Goal: Information Seeking & Learning: Learn about a topic

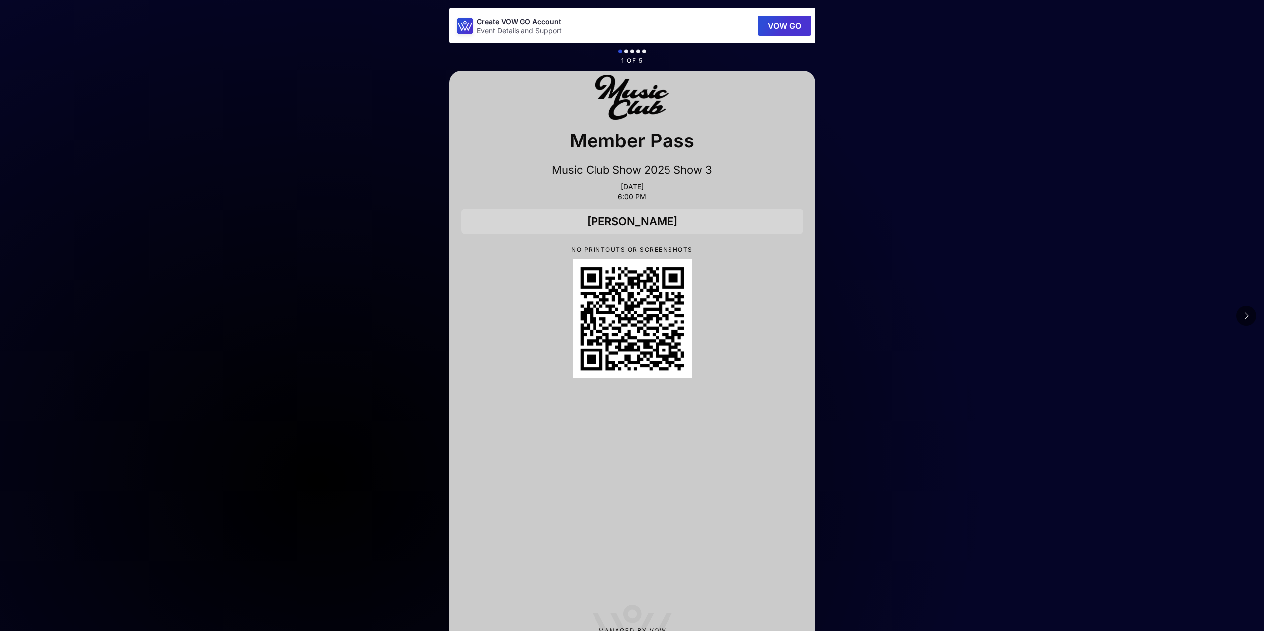
click at [1247, 313] on icon at bounding box center [1246, 316] width 5 height 8
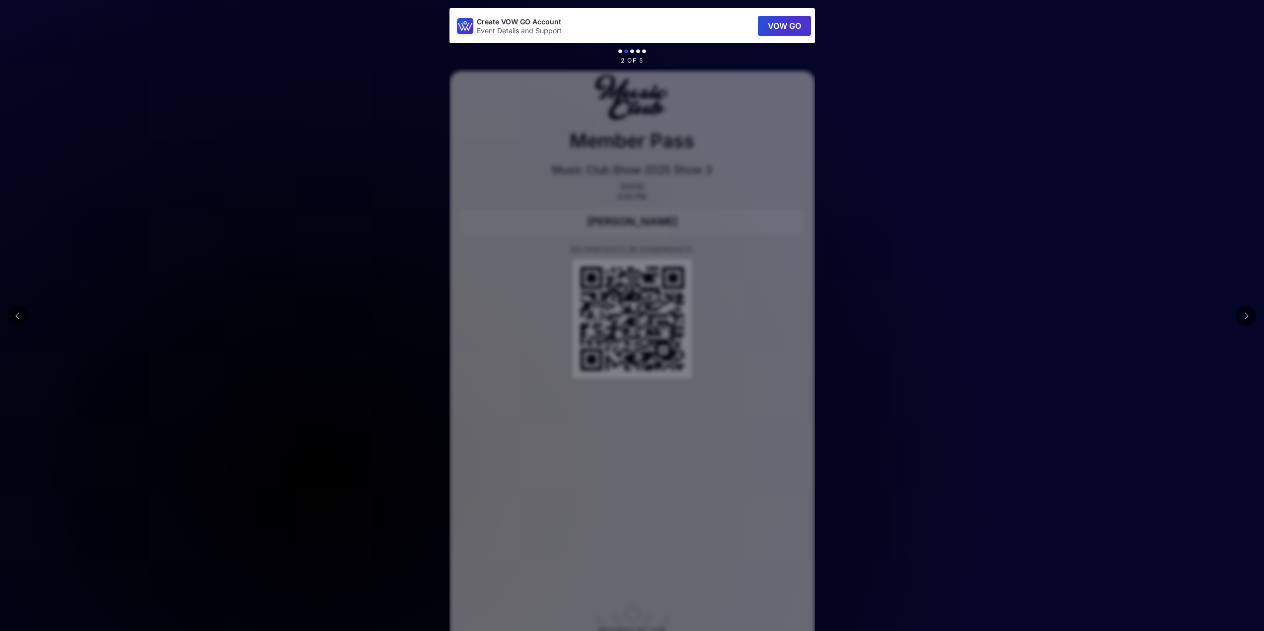
click at [1247, 313] on icon at bounding box center [1246, 316] width 5 height 8
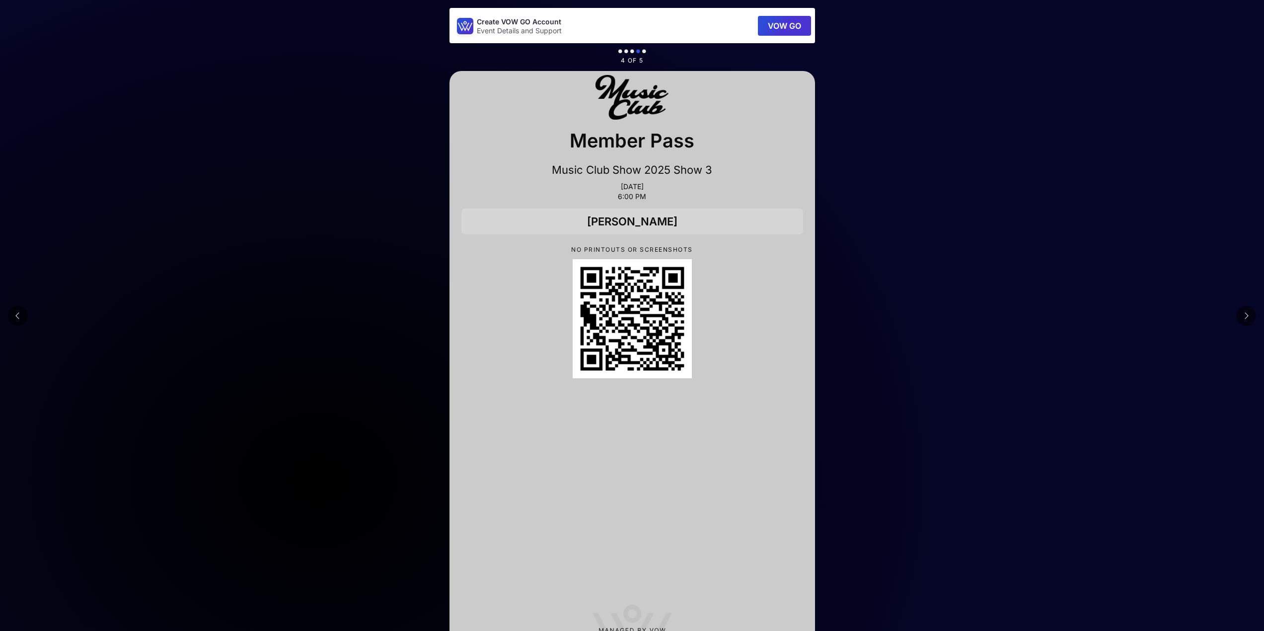
click at [1247, 313] on icon at bounding box center [1246, 316] width 5 height 8
click at [16, 317] on button at bounding box center [18, 316] width 20 height 20
click at [17, 319] on icon at bounding box center [17, 316] width 5 height 8
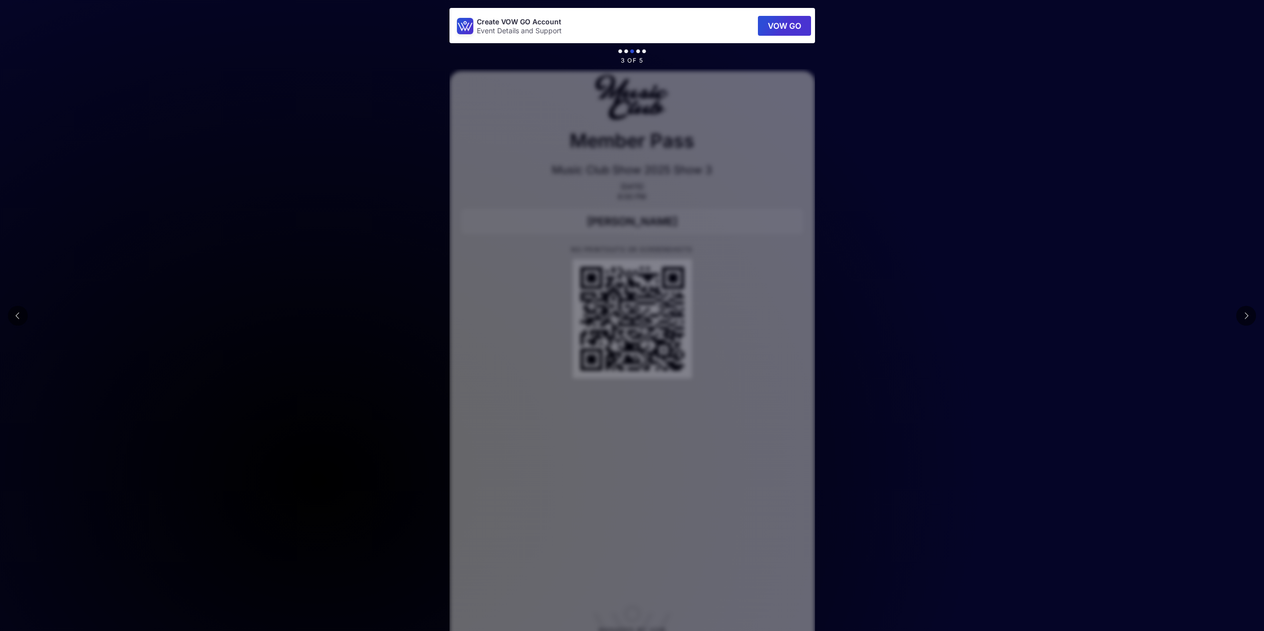
click at [17, 319] on icon at bounding box center [17, 316] width 5 height 8
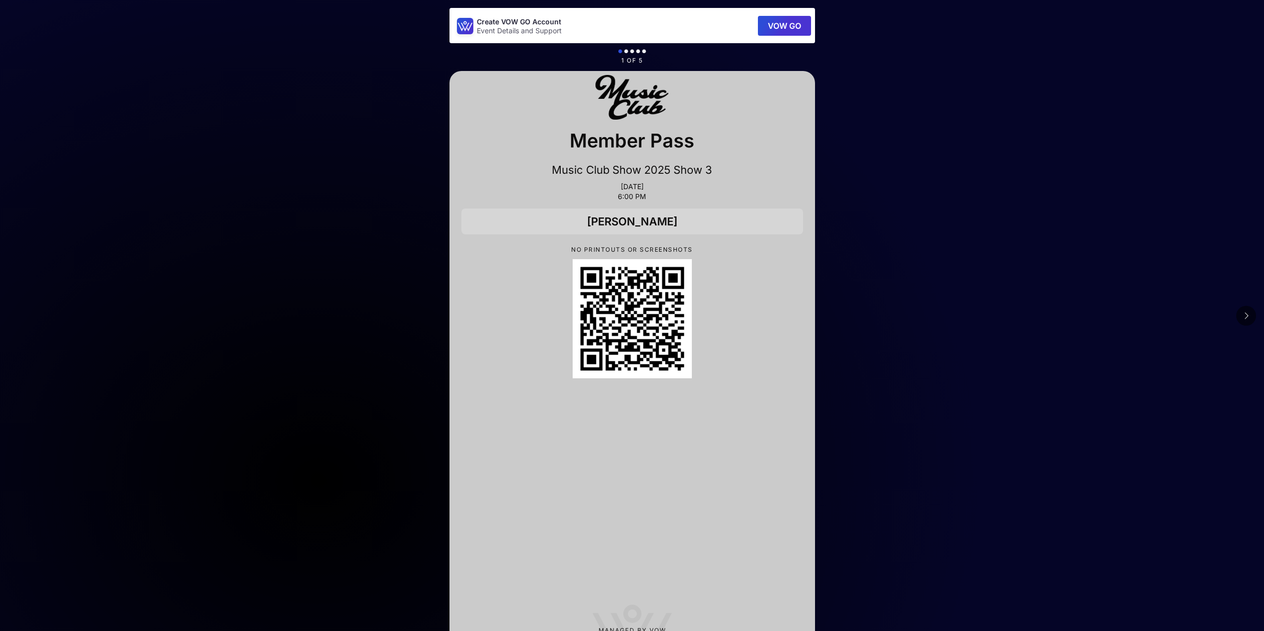
click at [1241, 317] on button at bounding box center [1246, 316] width 20 height 20
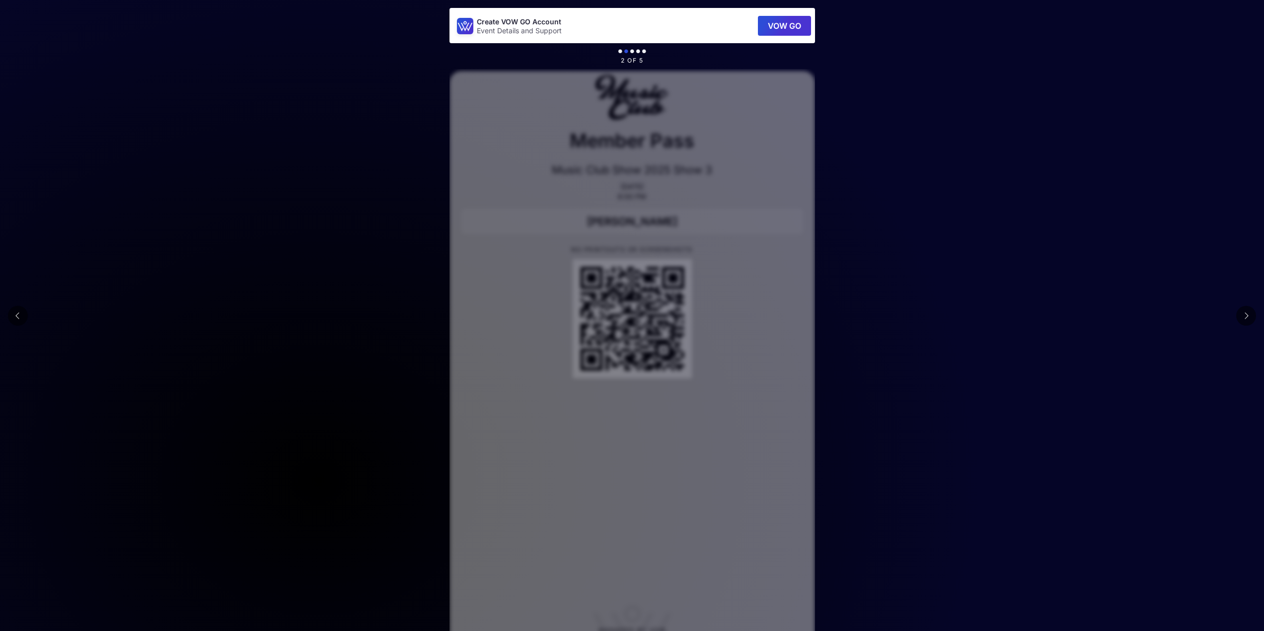
click at [1249, 315] on button at bounding box center [1246, 316] width 20 height 20
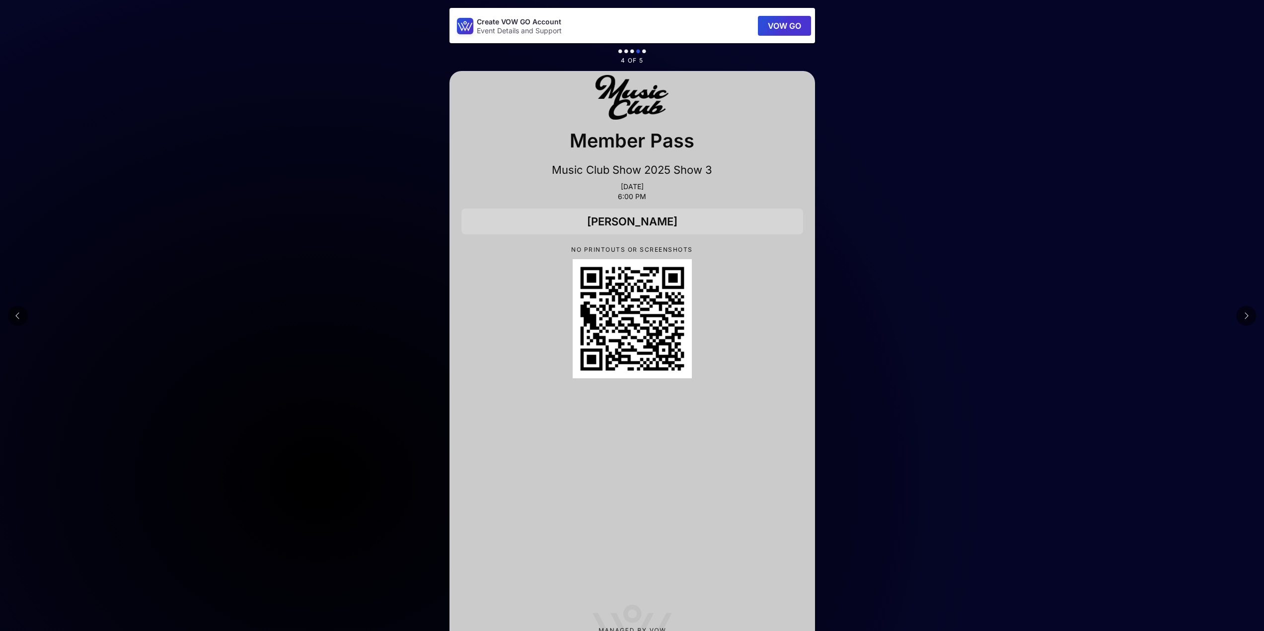
click at [1249, 315] on button at bounding box center [1246, 316] width 20 height 20
click at [1249, 315] on main "Create VOW GO Account Event Details and Support VOW GO 5 of 5 Member Pass Music…" at bounding box center [632, 338] width 1264 height 676
click at [283, 265] on main "Create VOW GO Account Event Details and Support VOW GO 5 of 5 Member Pass Music…" at bounding box center [632, 338] width 1264 height 676
click at [1251, 313] on button at bounding box center [1246, 316] width 20 height 20
click at [1250, 313] on button at bounding box center [1246, 316] width 20 height 20
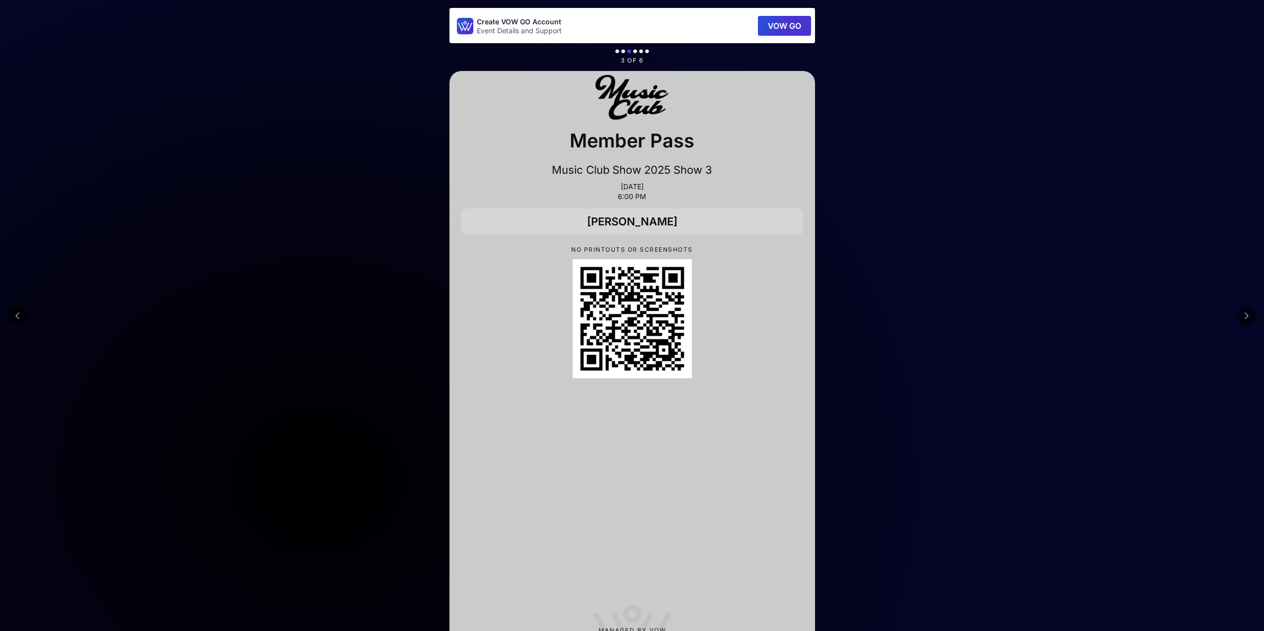
click at [1250, 313] on button at bounding box center [1246, 316] width 20 height 20
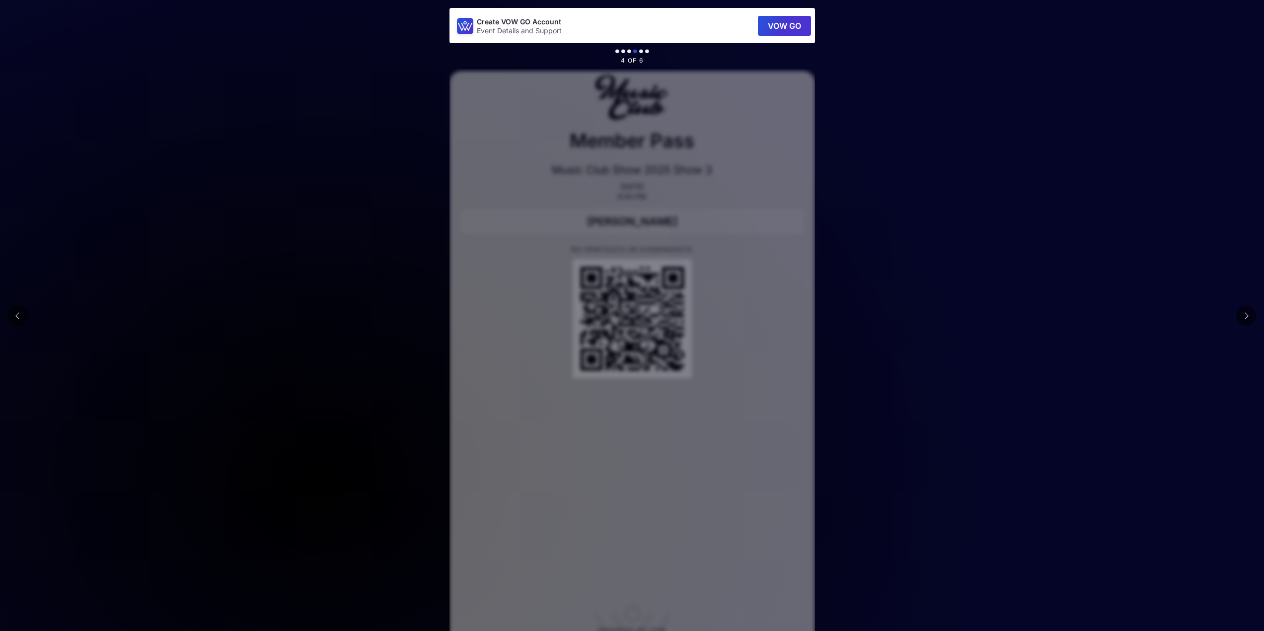
click at [1250, 313] on button at bounding box center [1246, 316] width 20 height 20
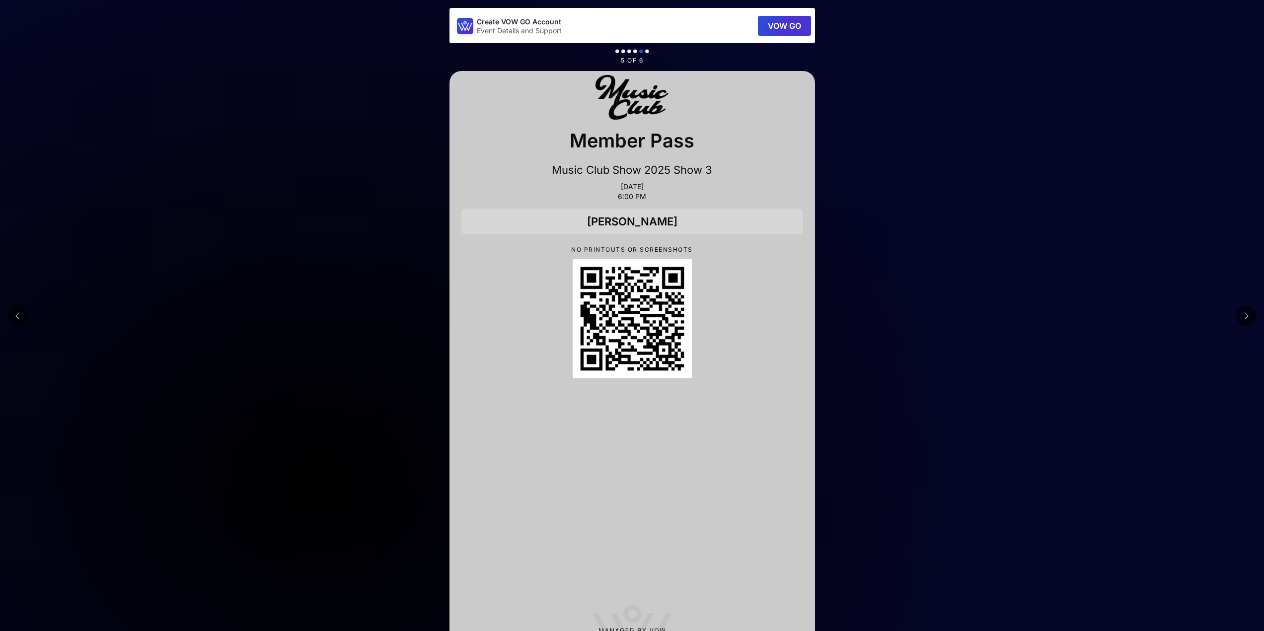
click at [1250, 313] on button at bounding box center [1246, 316] width 20 height 20
